Goal: Transaction & Acquisition: Obtain resource

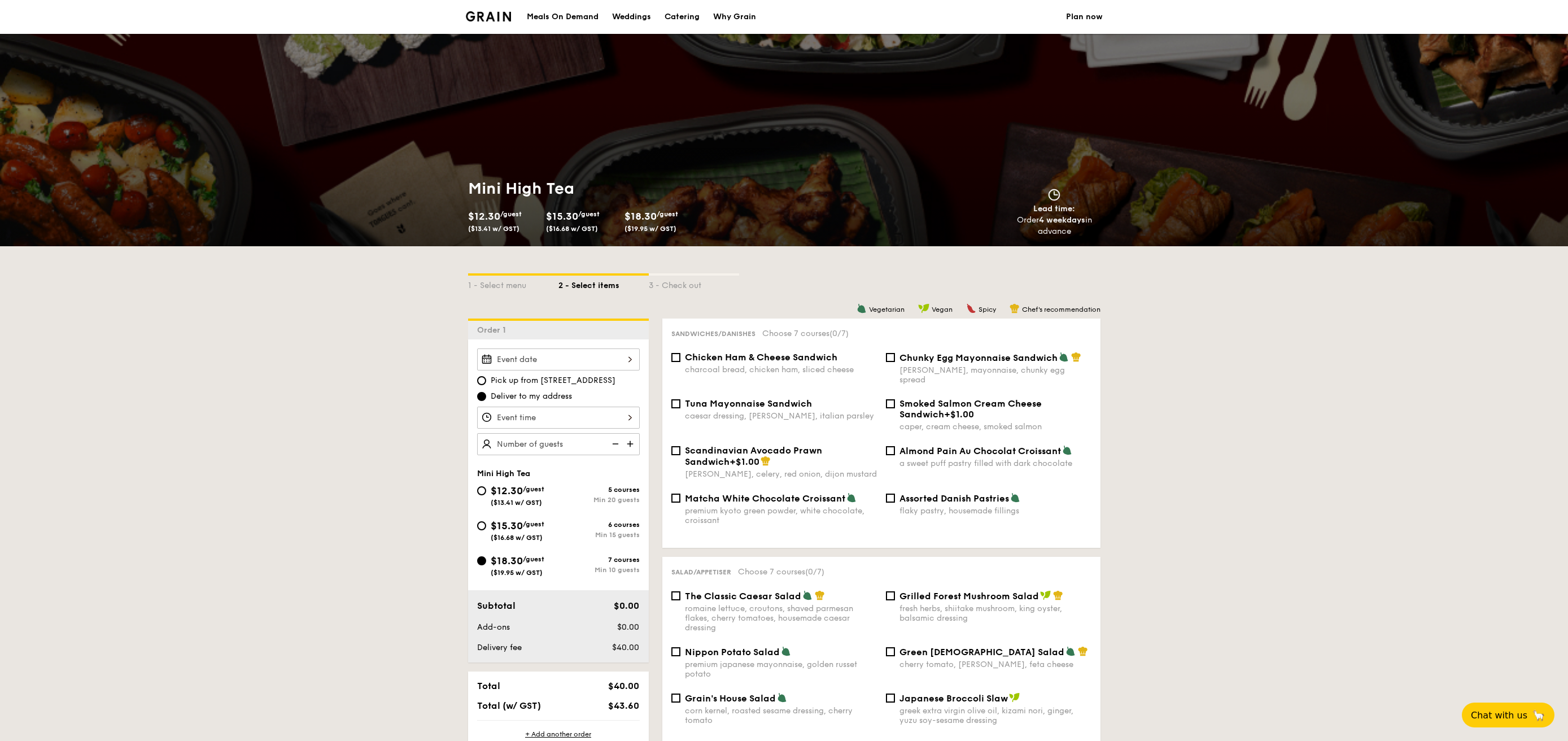
click at [484, 15] on img at bounding box center [488, 16] width 46 height 10
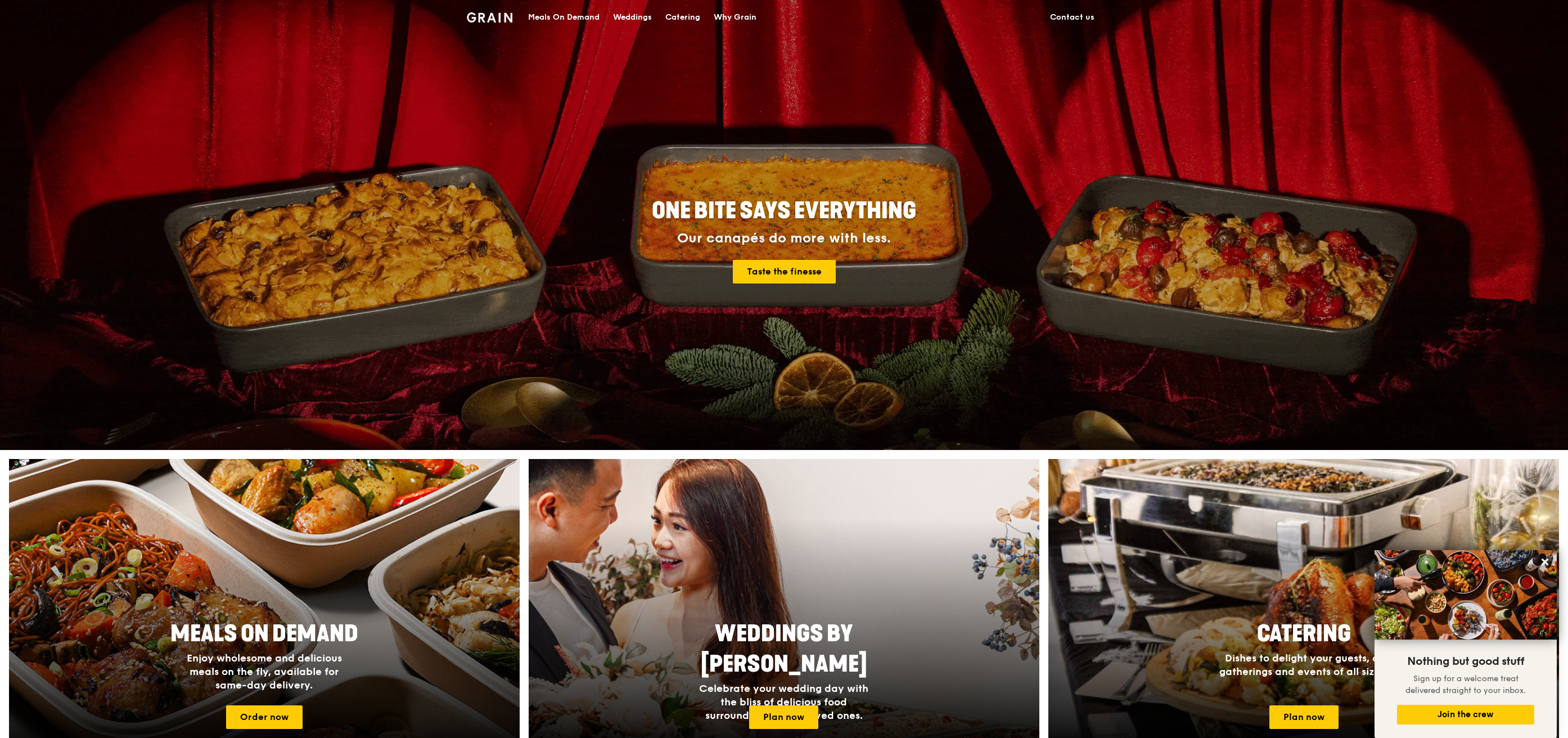
click at [685, 15] on div "Catering" at bounding box center [682, 17] width 35 height 33
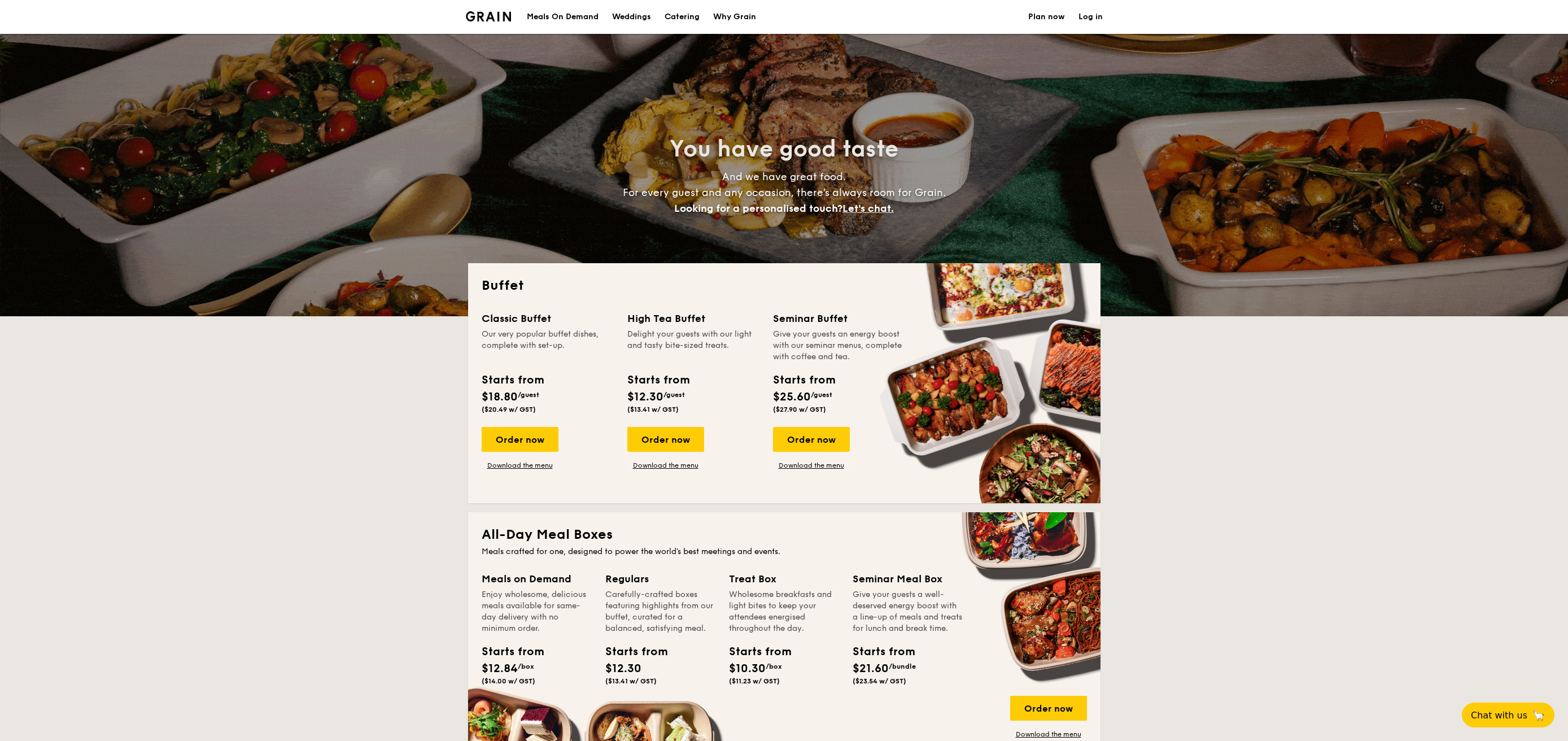
select select
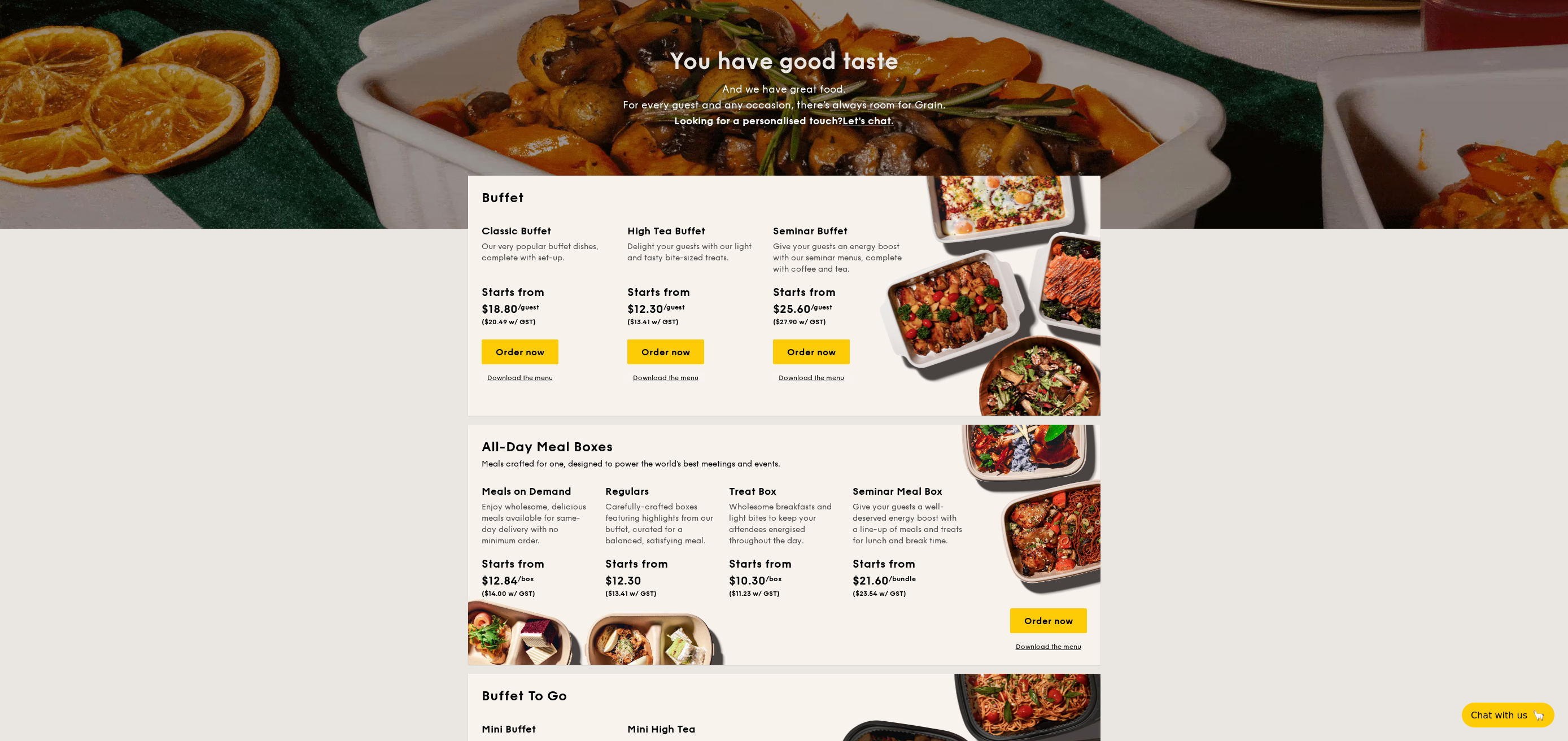
scroll to position [186, 0]
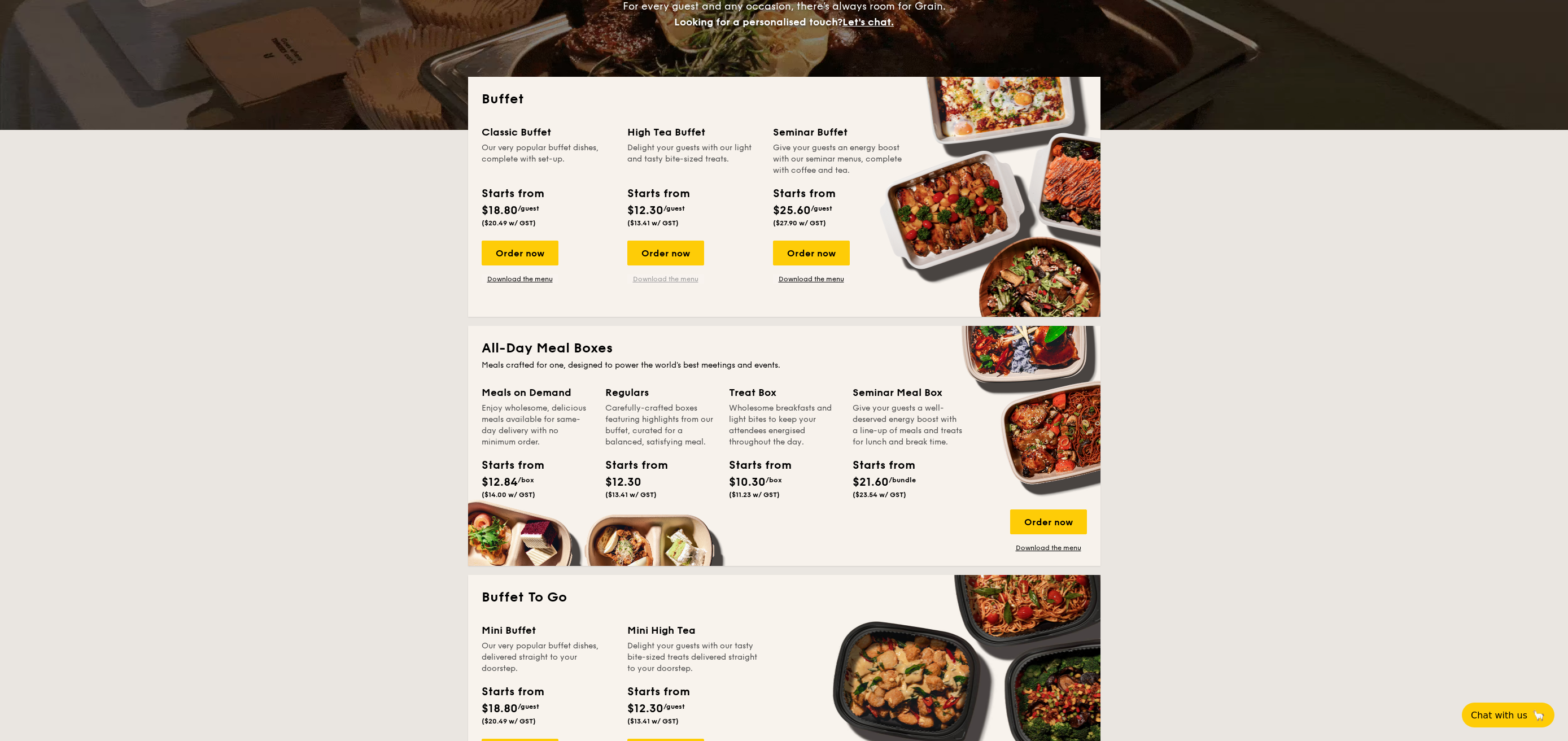
click at [673, 278] on link "Download the menu" at bounding box center [666, 279] width 77 height 9
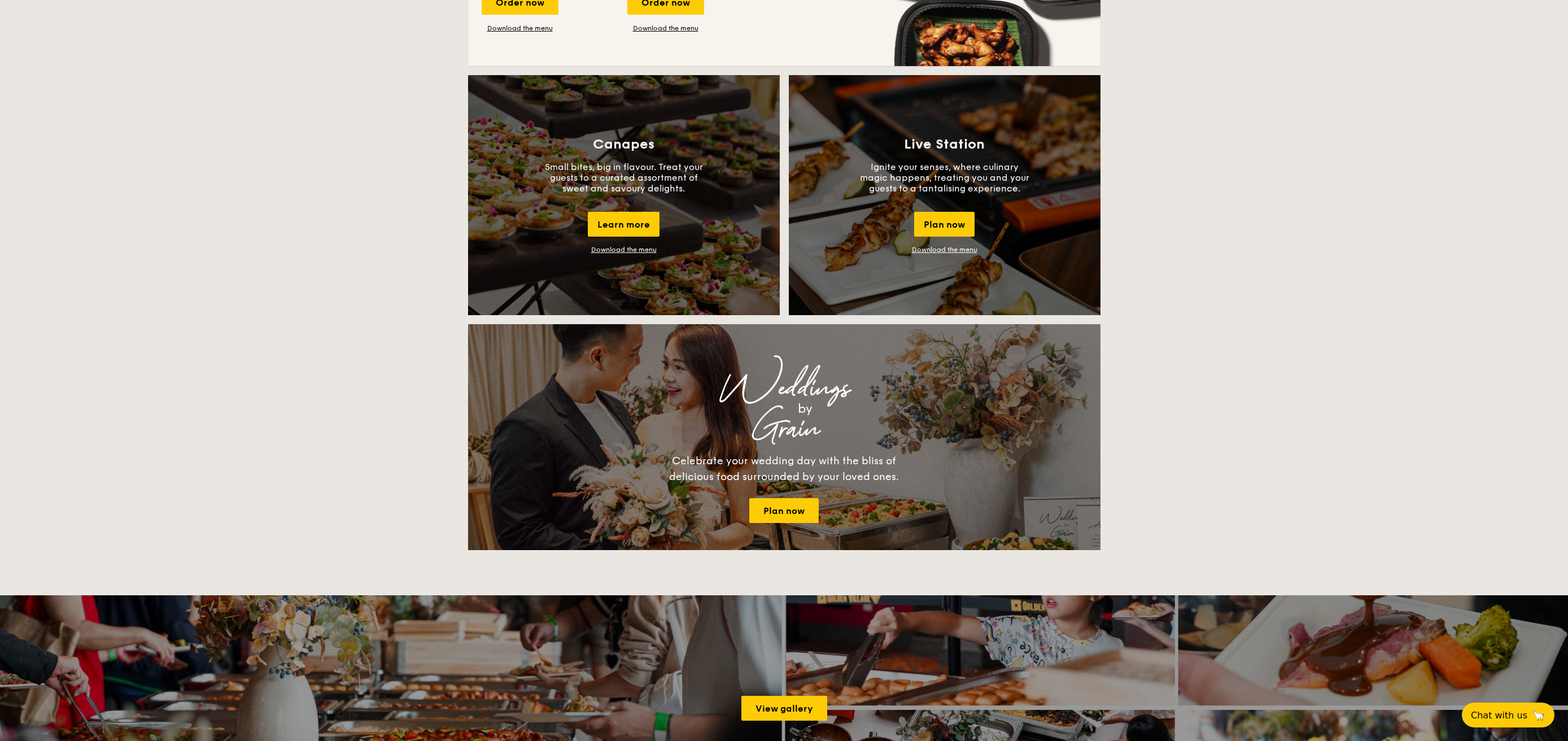
scroll to position [844, 0]
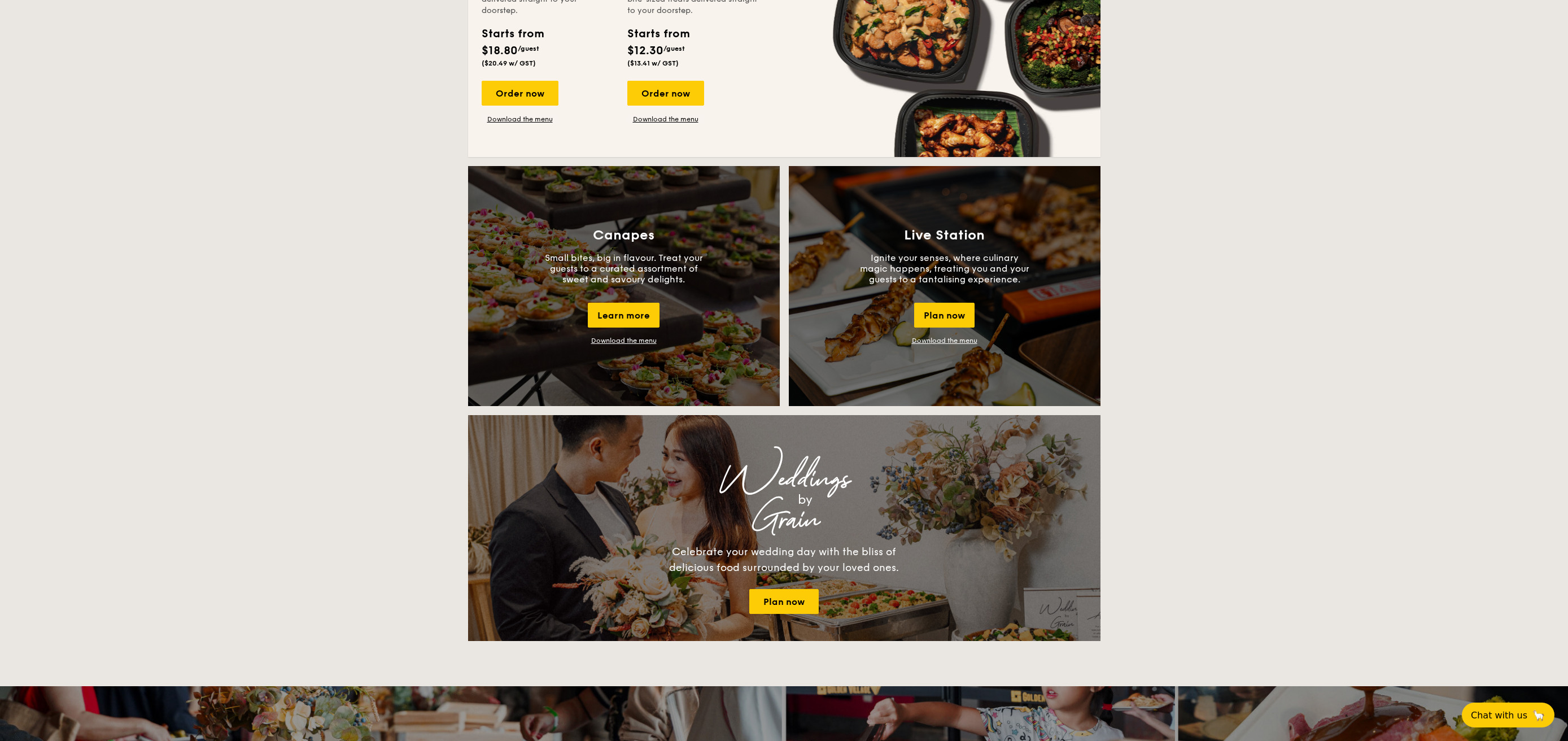
click at [1264, 87] on div "Buffet Classic Buffet Our very popular buffet dishes, complete with set-up. Sta…" at bounding box center [784, 521] width 1568 height 2205
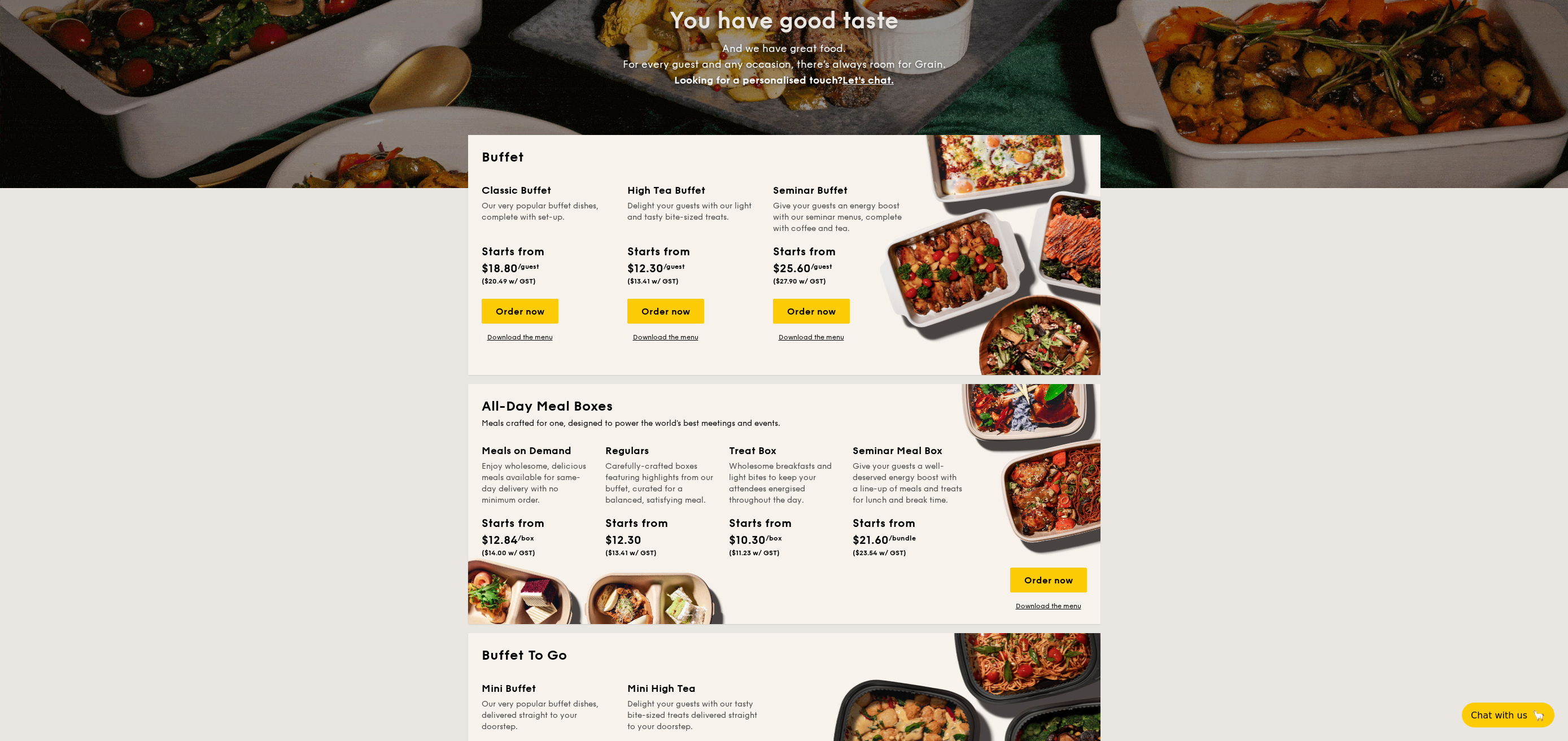
scroll to position [0, 0]
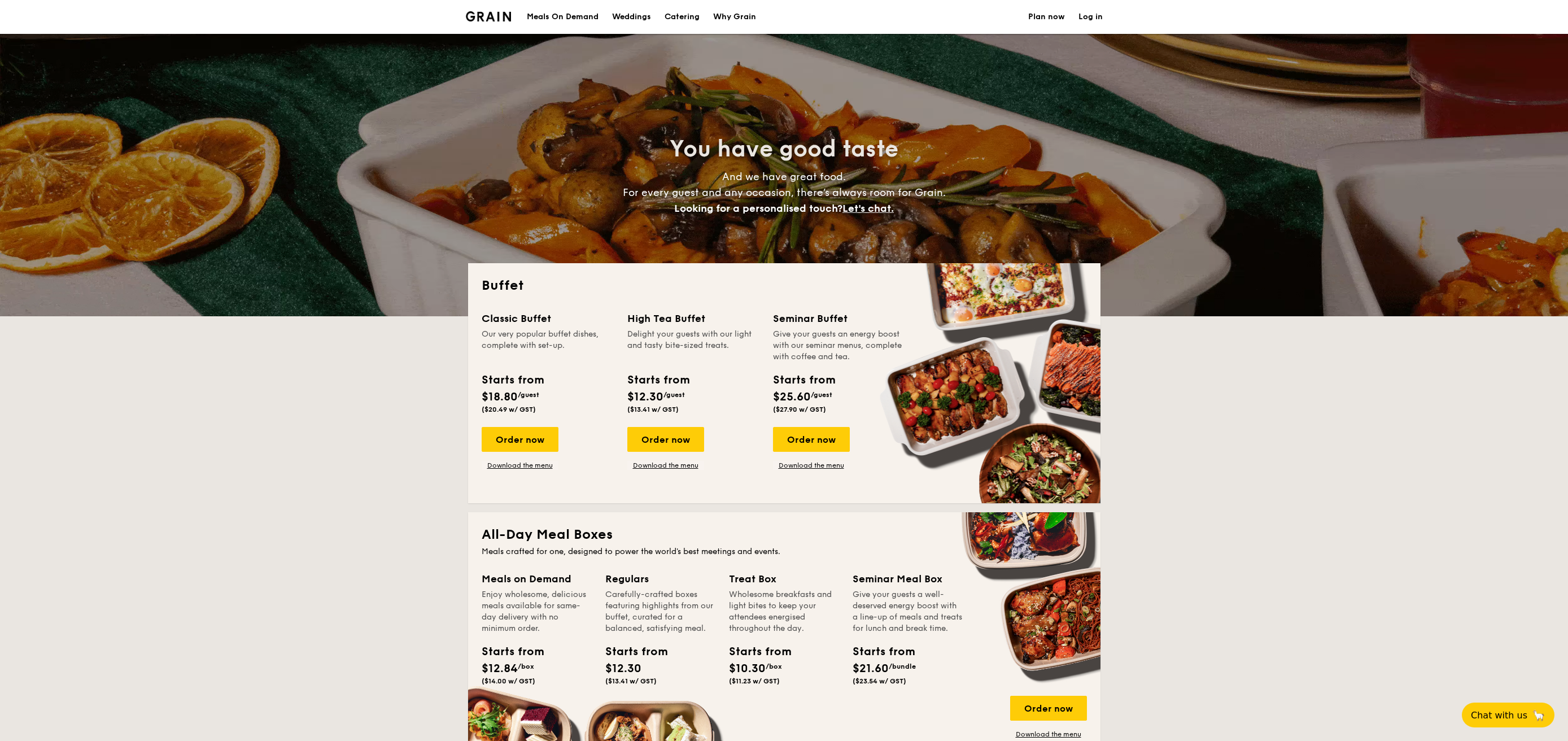
click at [684, 15] on h1 "Catering" at bounding box center [682, 17] width 35 height 34
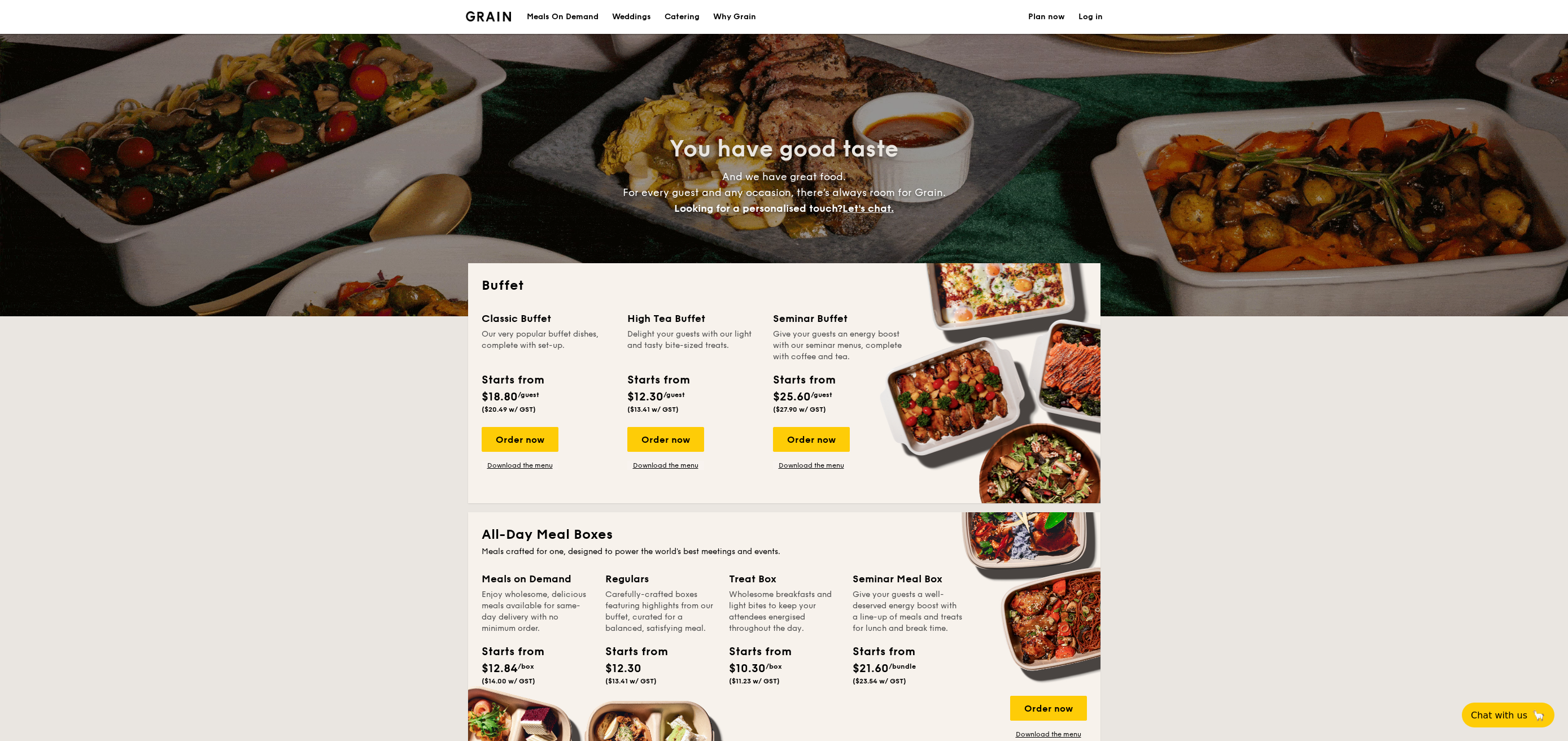
click at [681, 17] on h1 "Catering" at bounding box center [682, 17] width 35 height 34
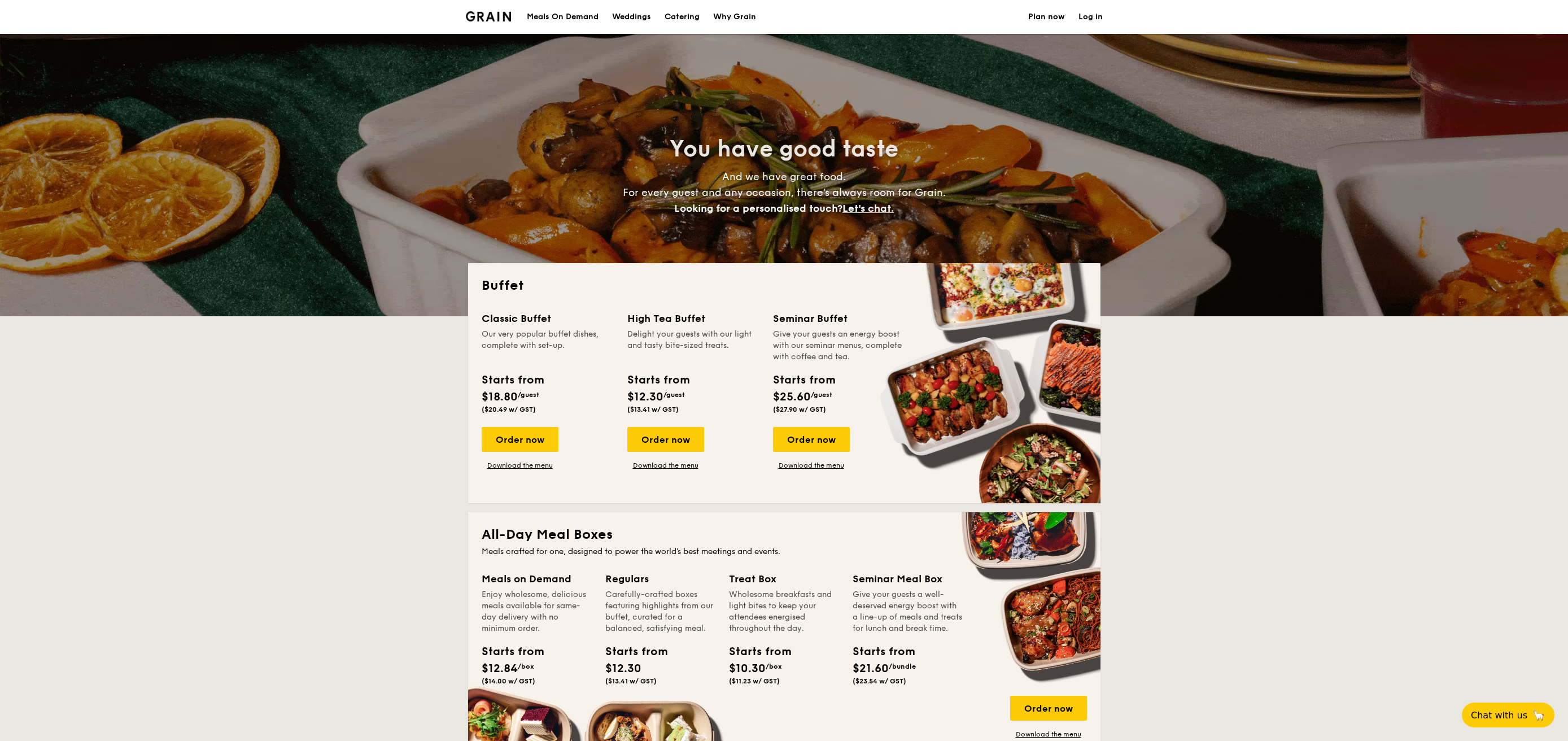
scroll to position [87, 0]
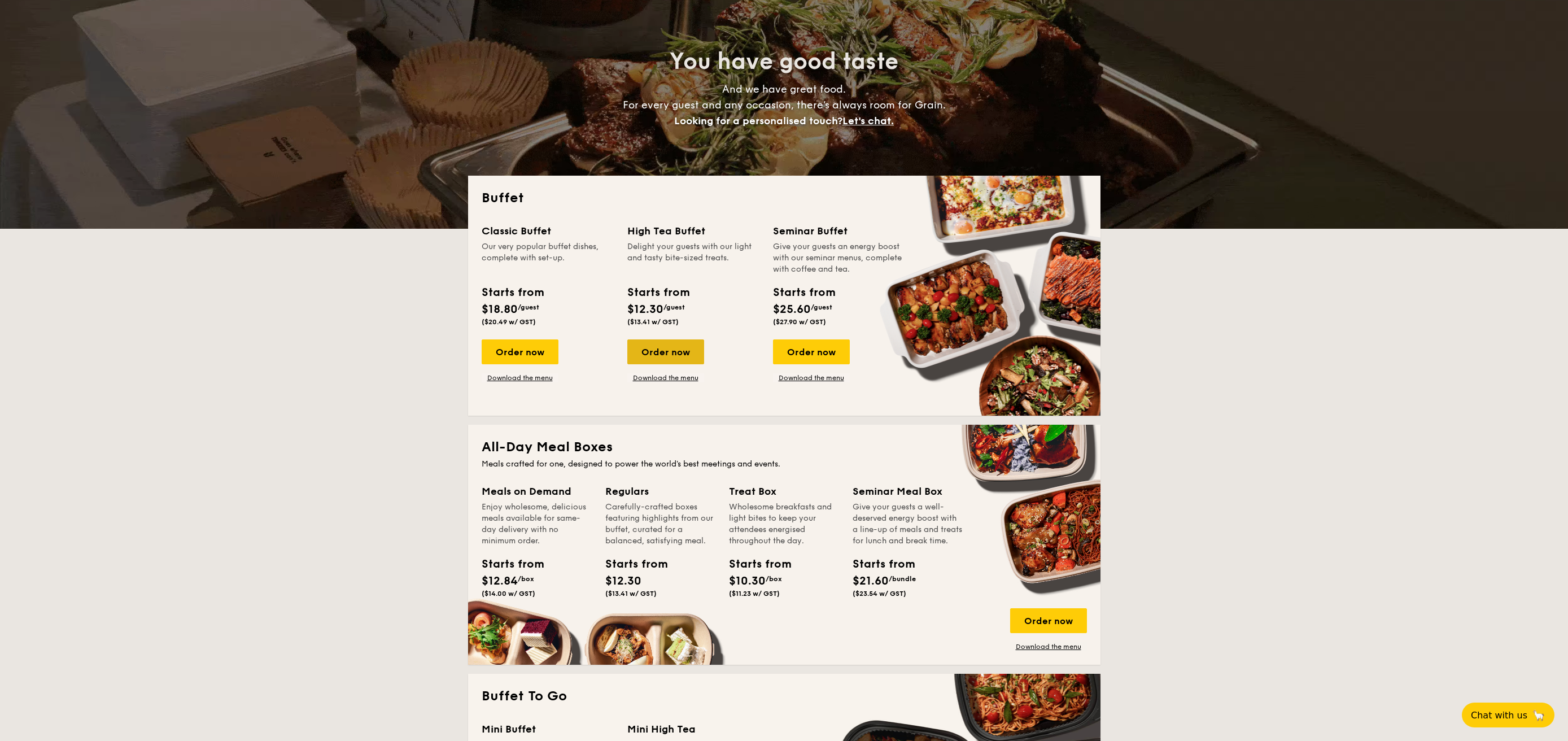
click at [658, 353] on div "Order now" at bounding box center [666, 352] width 77 height 25
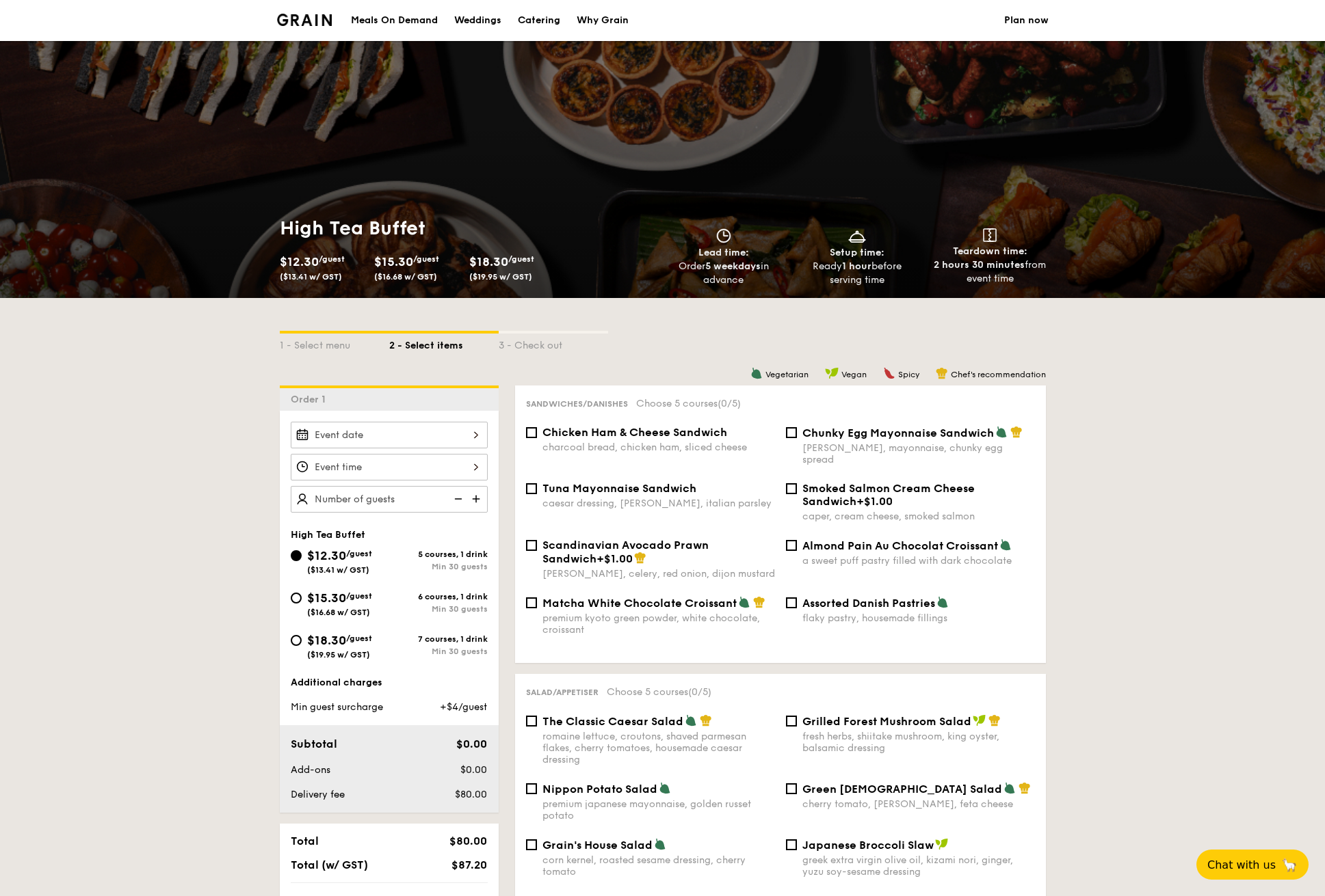
select select
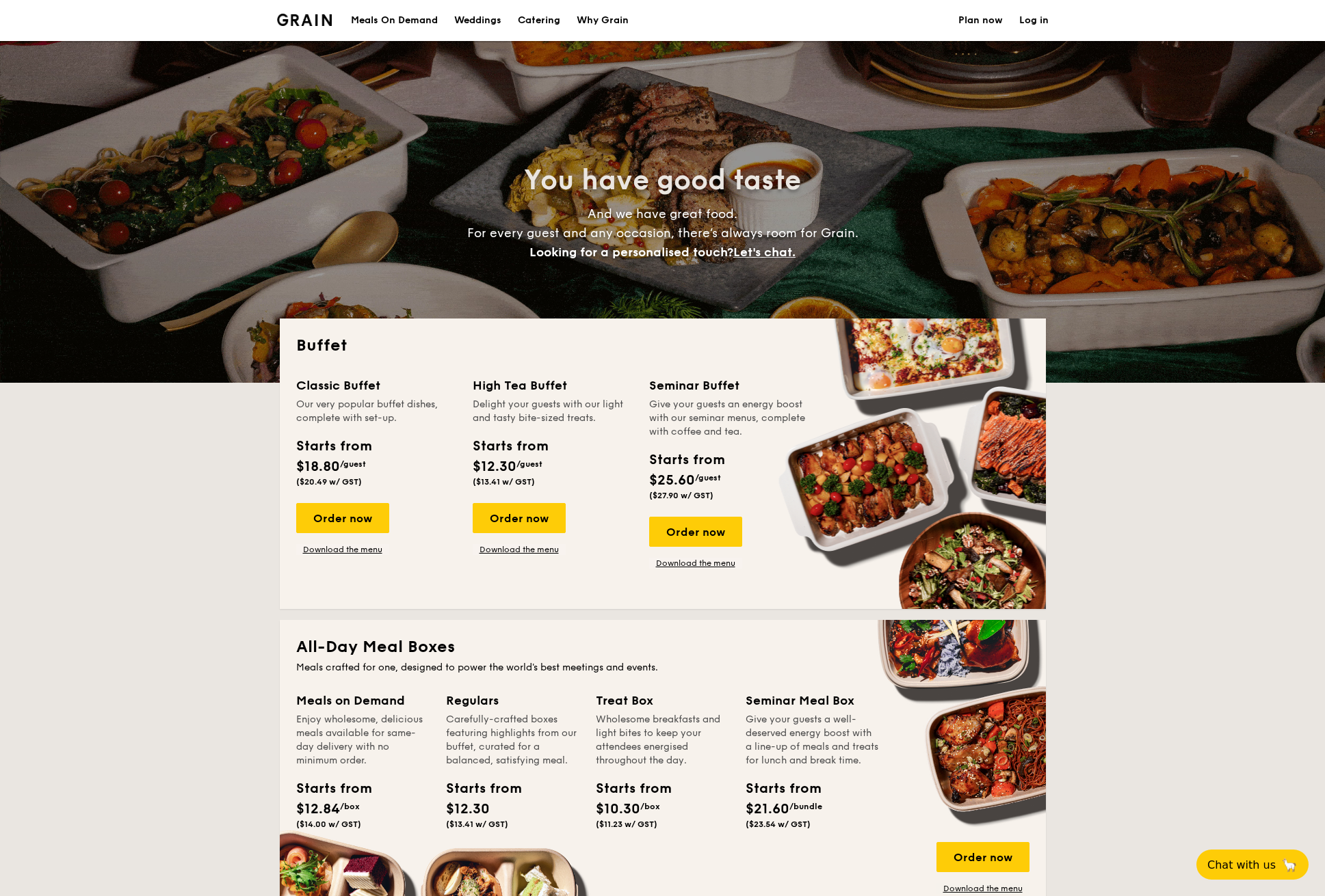
scroll to position [106, 0]
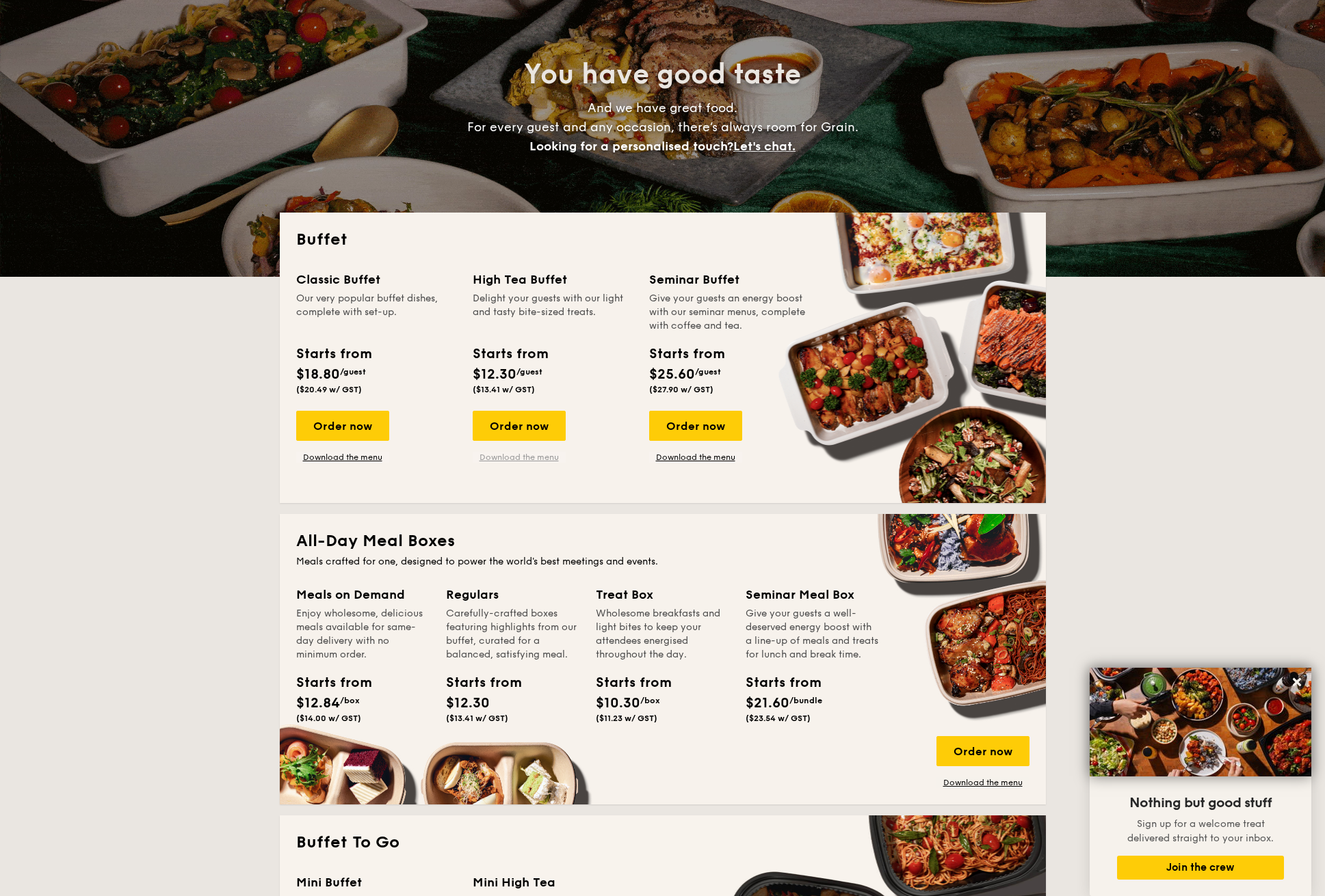
click at [513, 459] on link "Download the menu" at bounding box center [519, 457] width 93 height 11
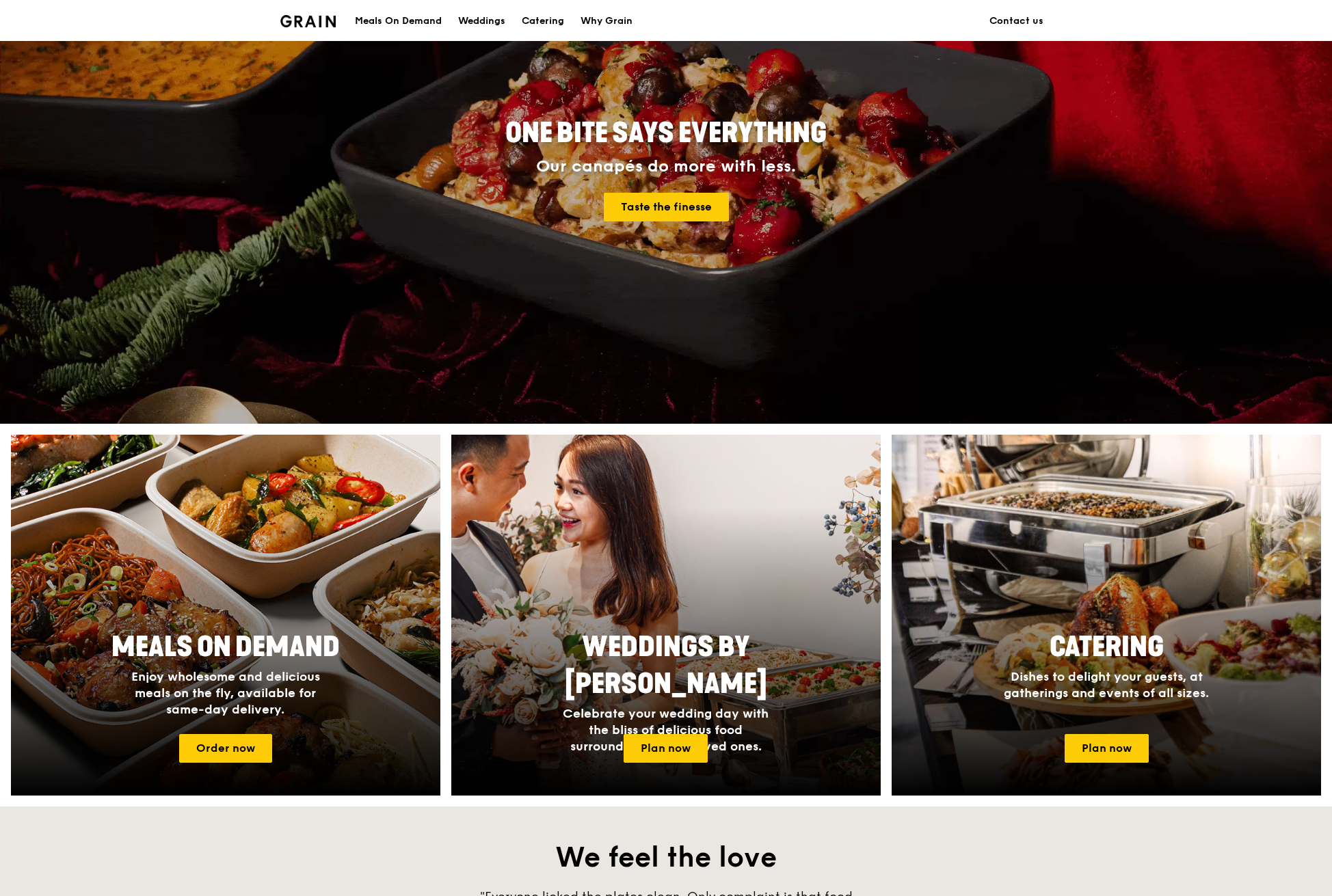
scroll to position [126, 0]
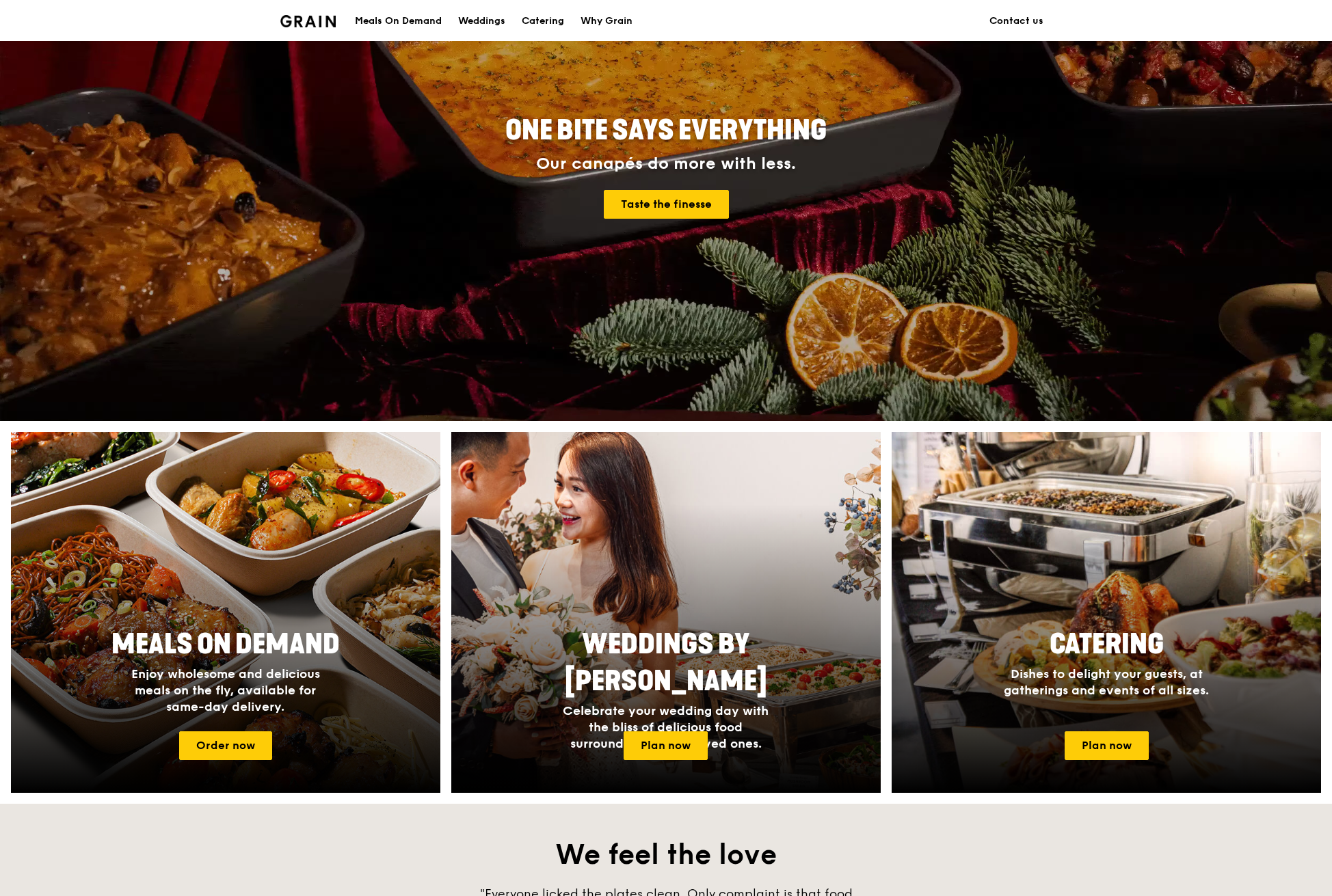
click at [539, 19] on div "Catering" at bounding box center [542, 21] width 42 height 41
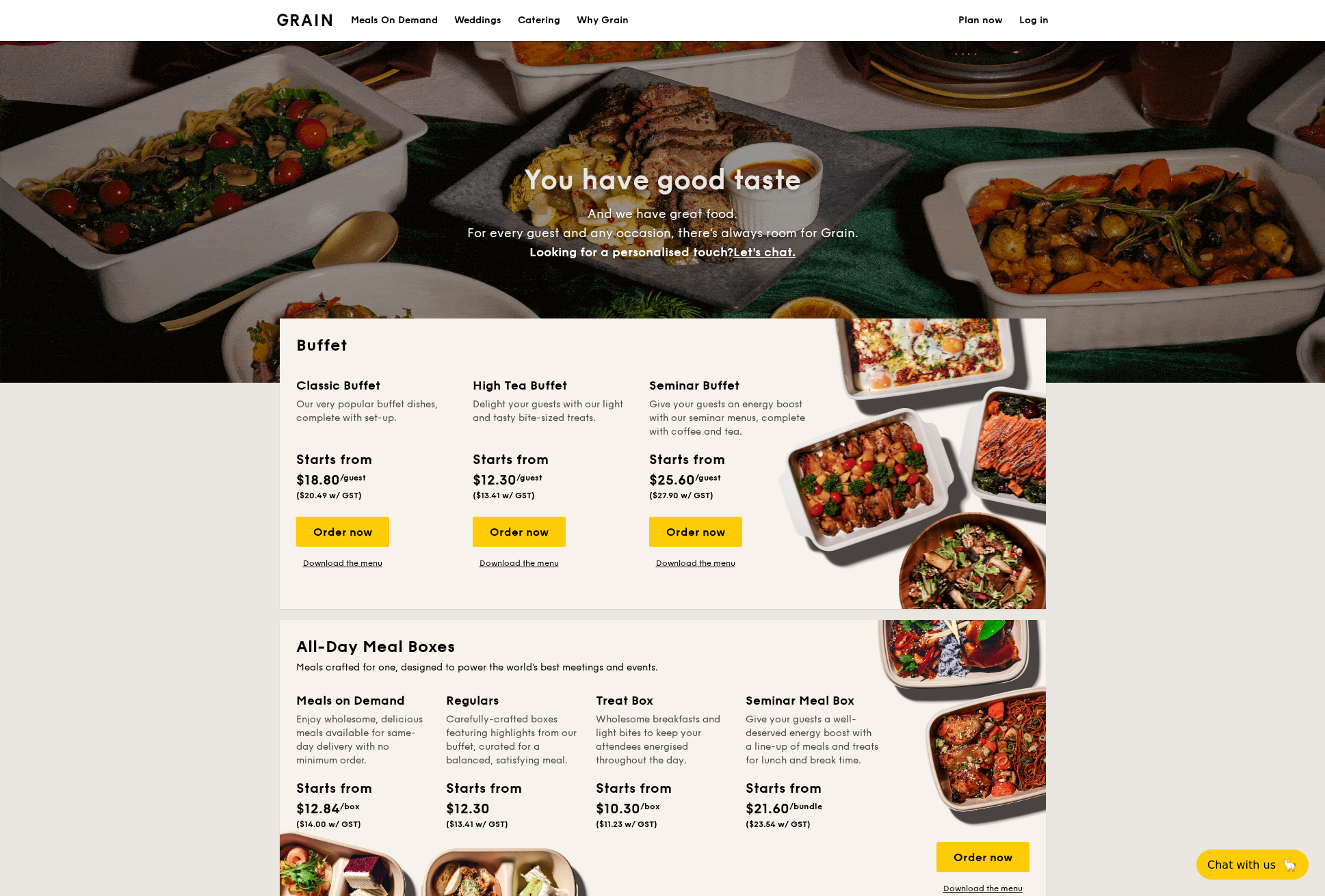
select select
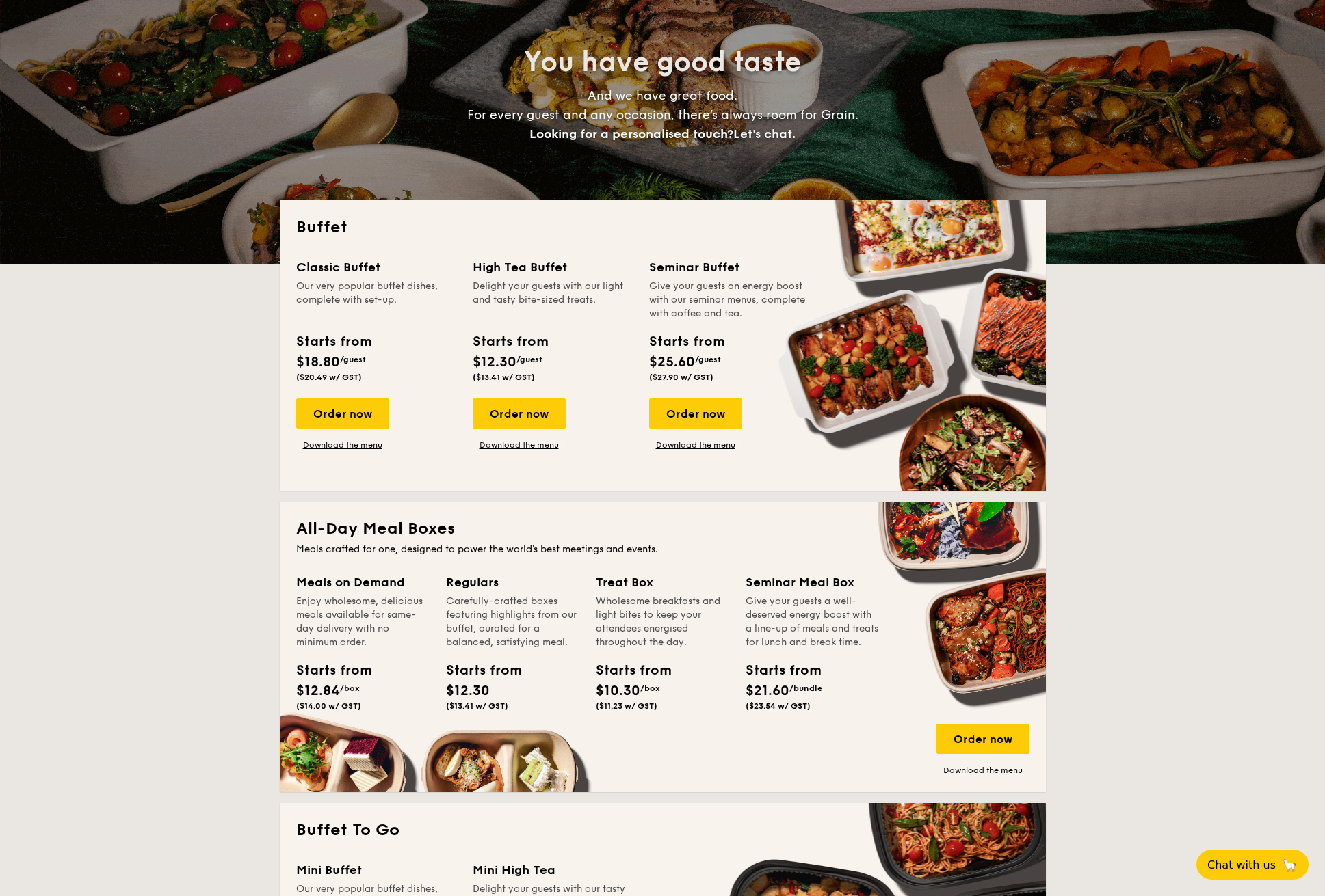
scroll to position [238, 0]
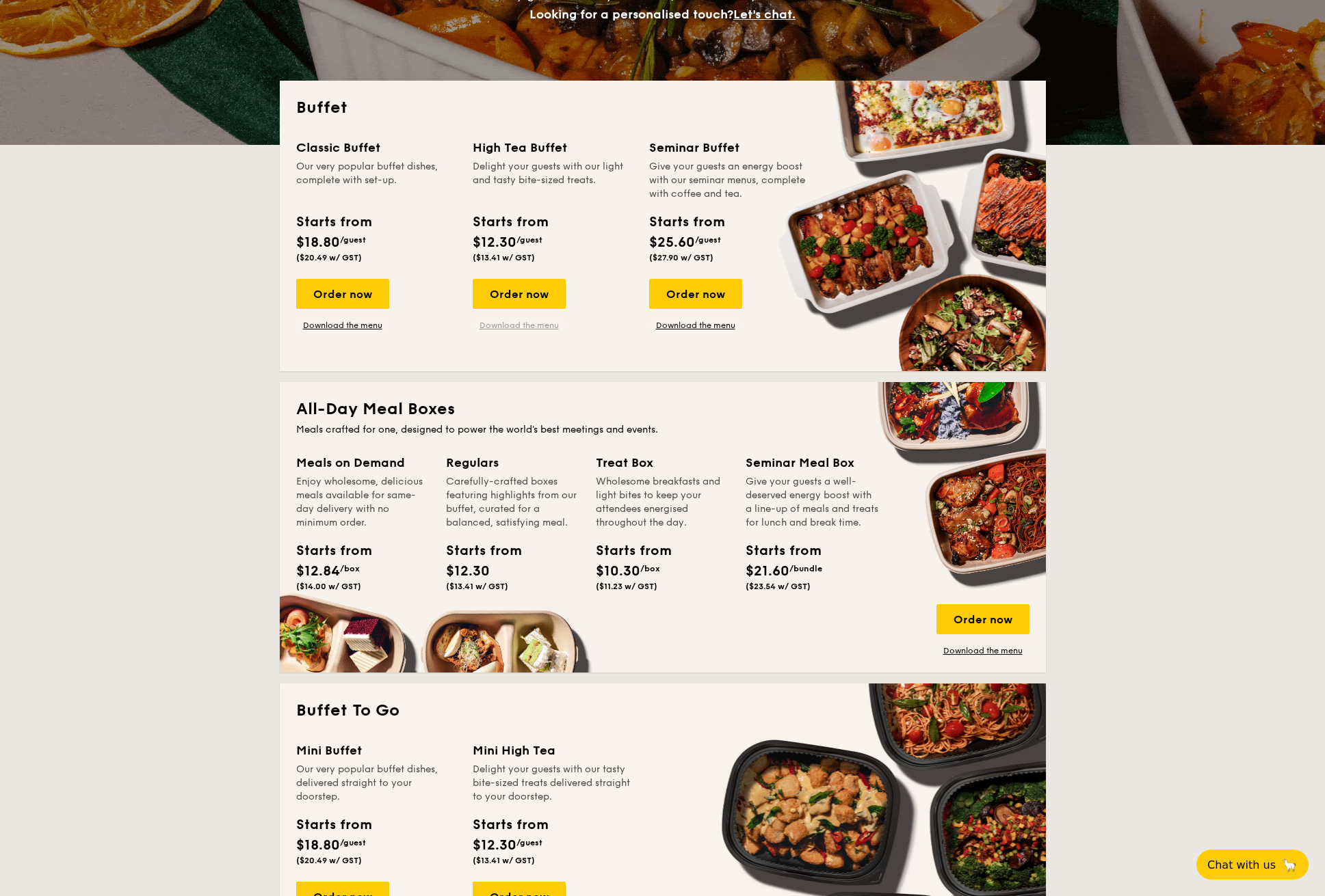
click at [523, 325] on link "Download the menu" at bounding box center [519, 325] width 93 height 11
